Goal: Manage account settings

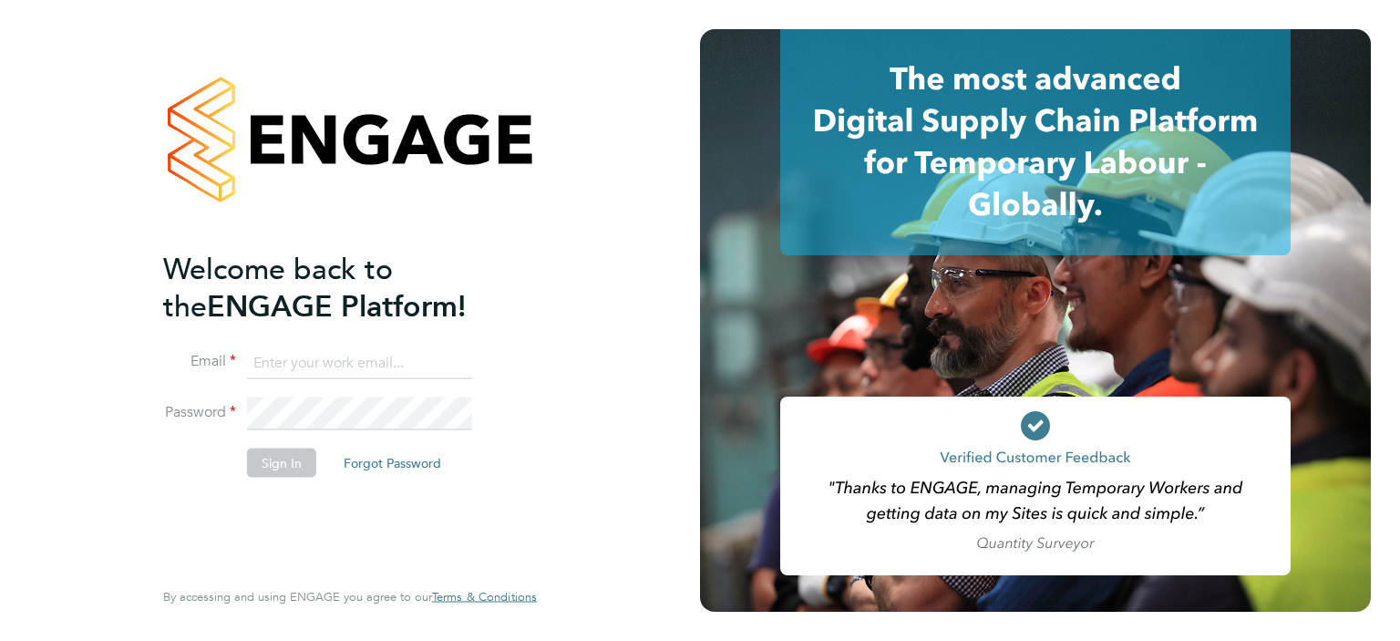
type input "[EMAIL_ADDRESS][DOMAIN_NAME]"
click at [281, 463] on button "Sign In" at bounding box center [281, 461] width 69 height 29
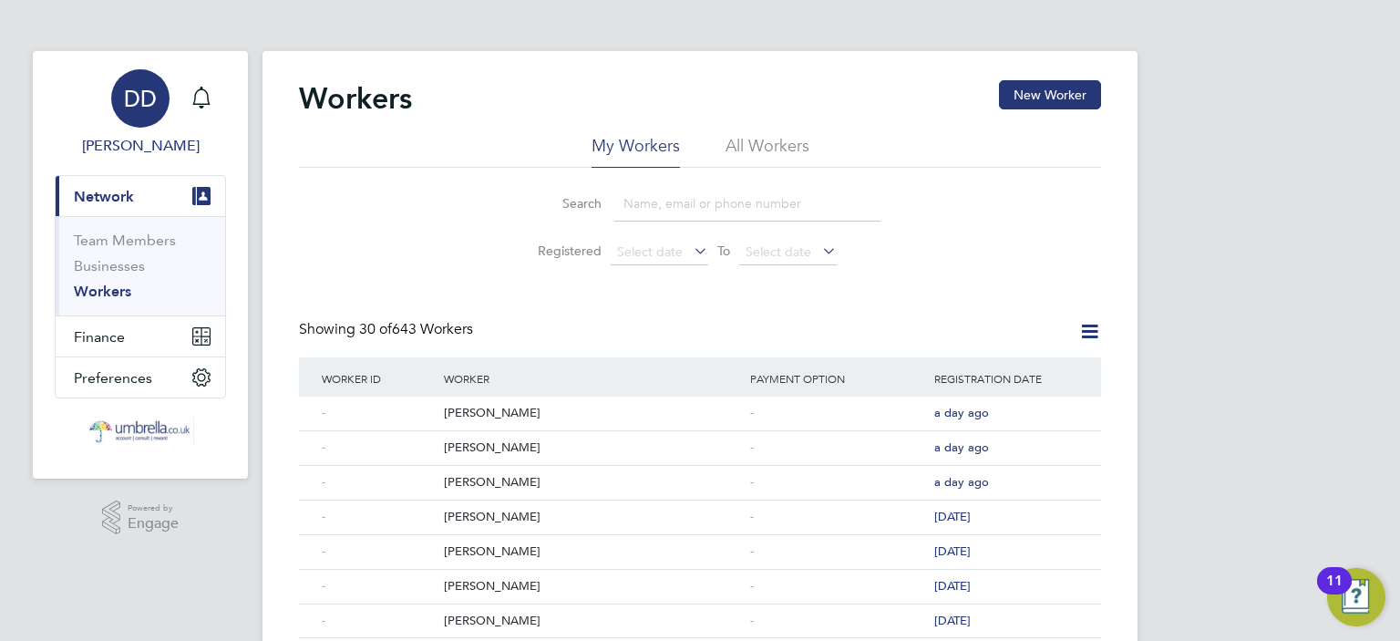
click at [135, 81] on div "DD" at bounding box center [140, 98] width 58 height 58
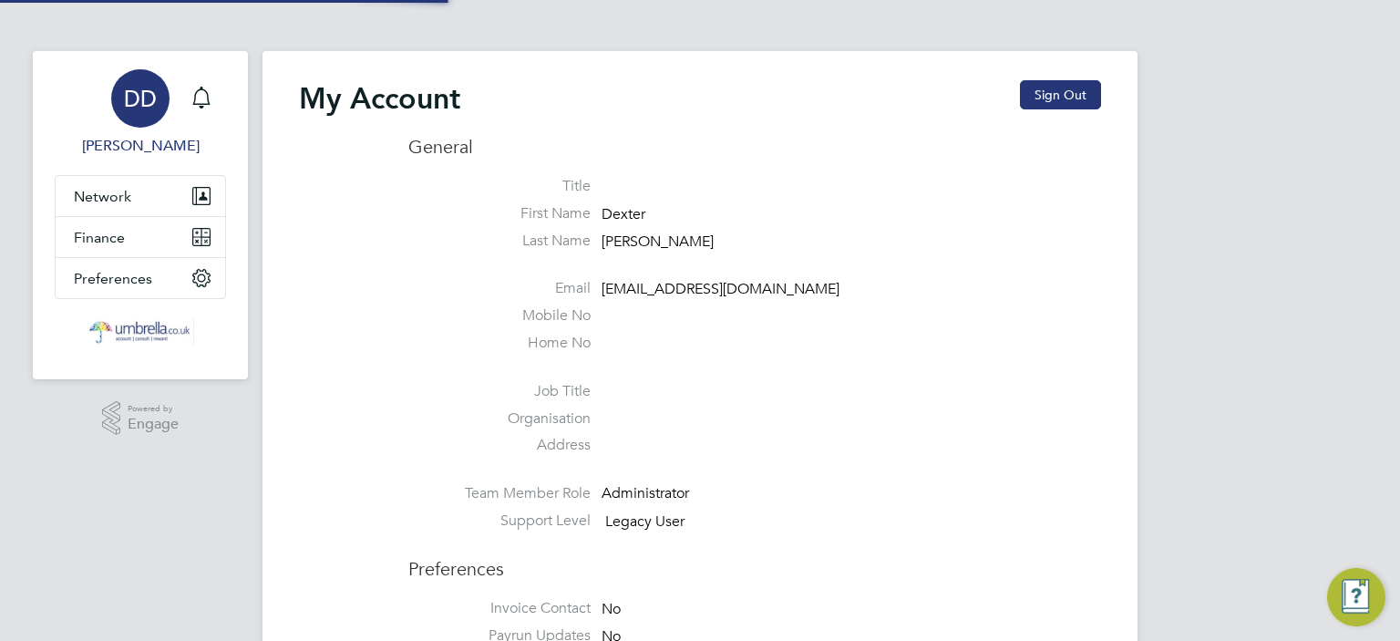
type input "[EMAIL_ADDRESS][DOMAIN_NAME]"
click at [1052, 92] on button "Sign Out" at bounding box center [1060, 94] width 81 height 29
